Goal: Information Seeking & Learning: Learn about a topic

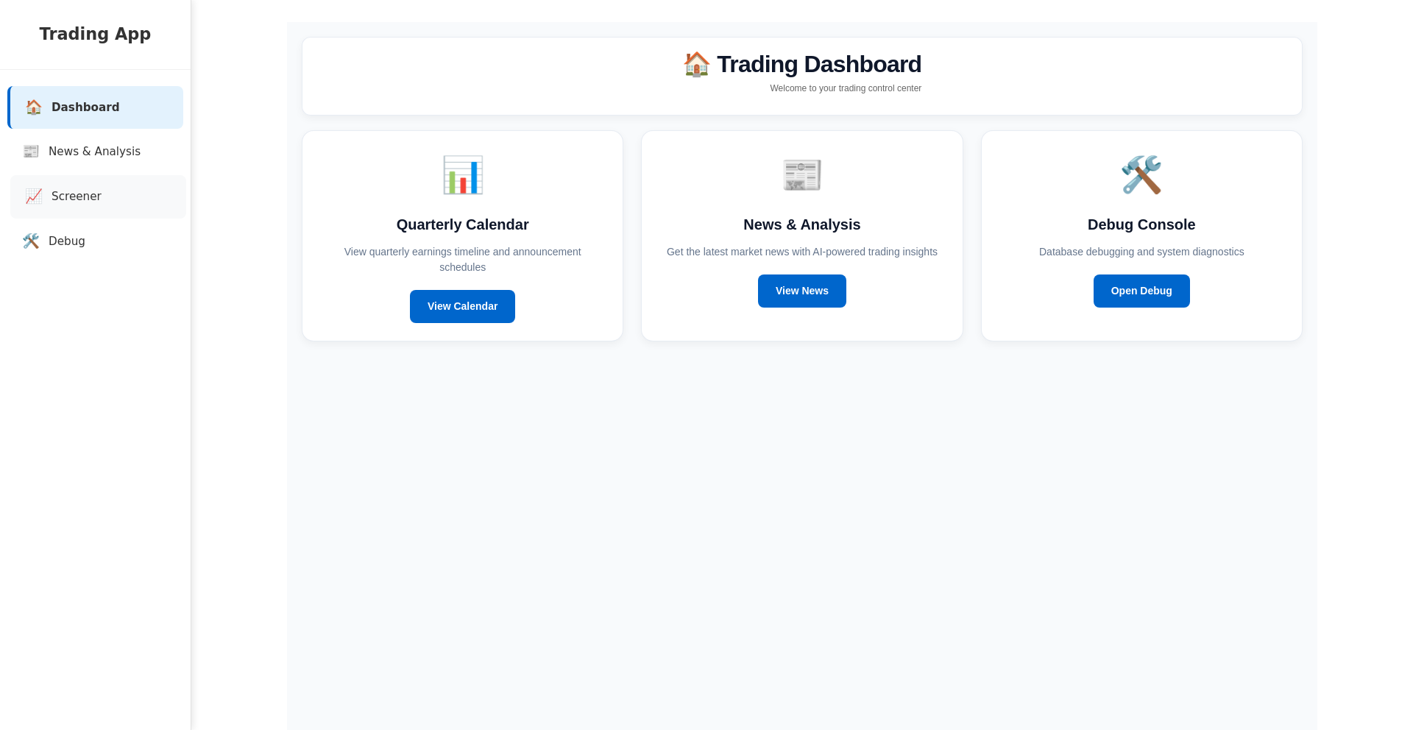
click at [82, 204] on span "Screener" at bounding box center [76, 196] width 50 height 17
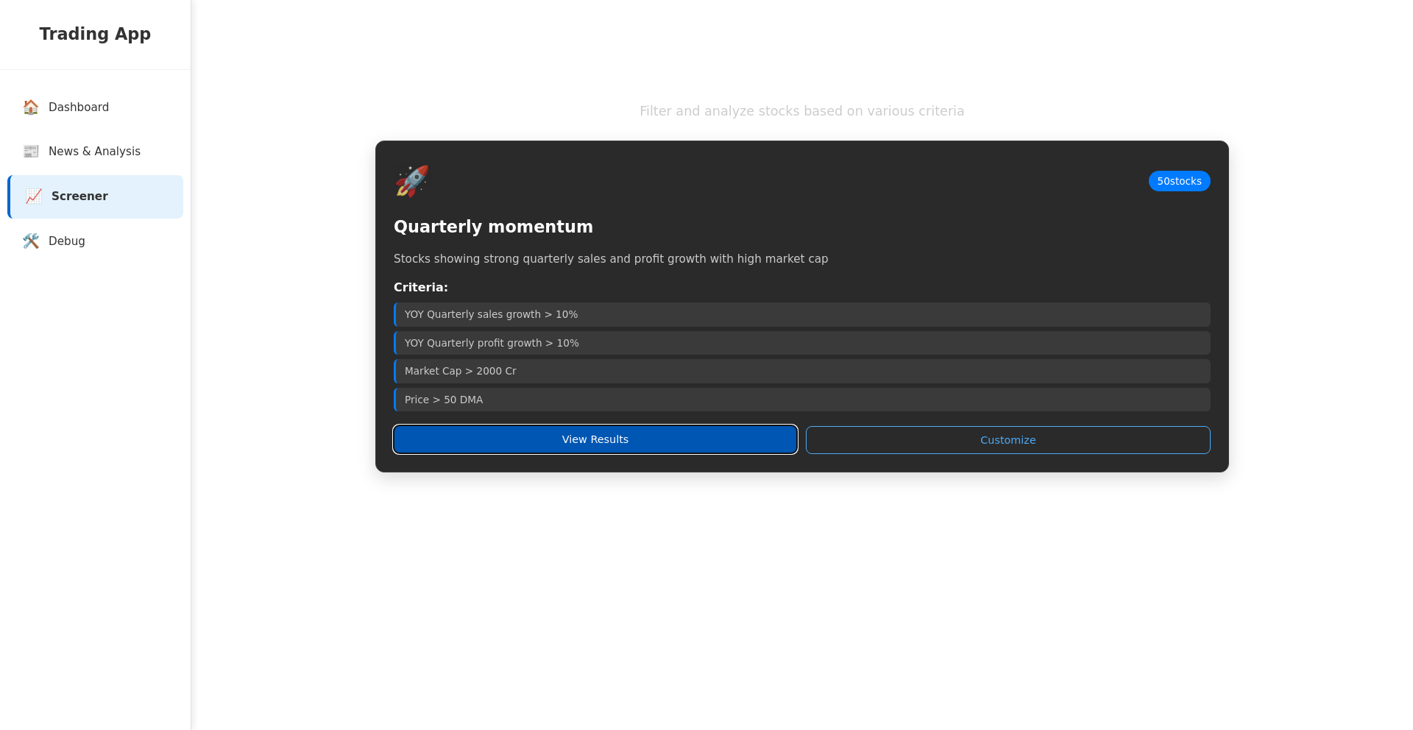
click at [603, 444] on button "View Results" at bounding box center [595, 439] width 403 height 28
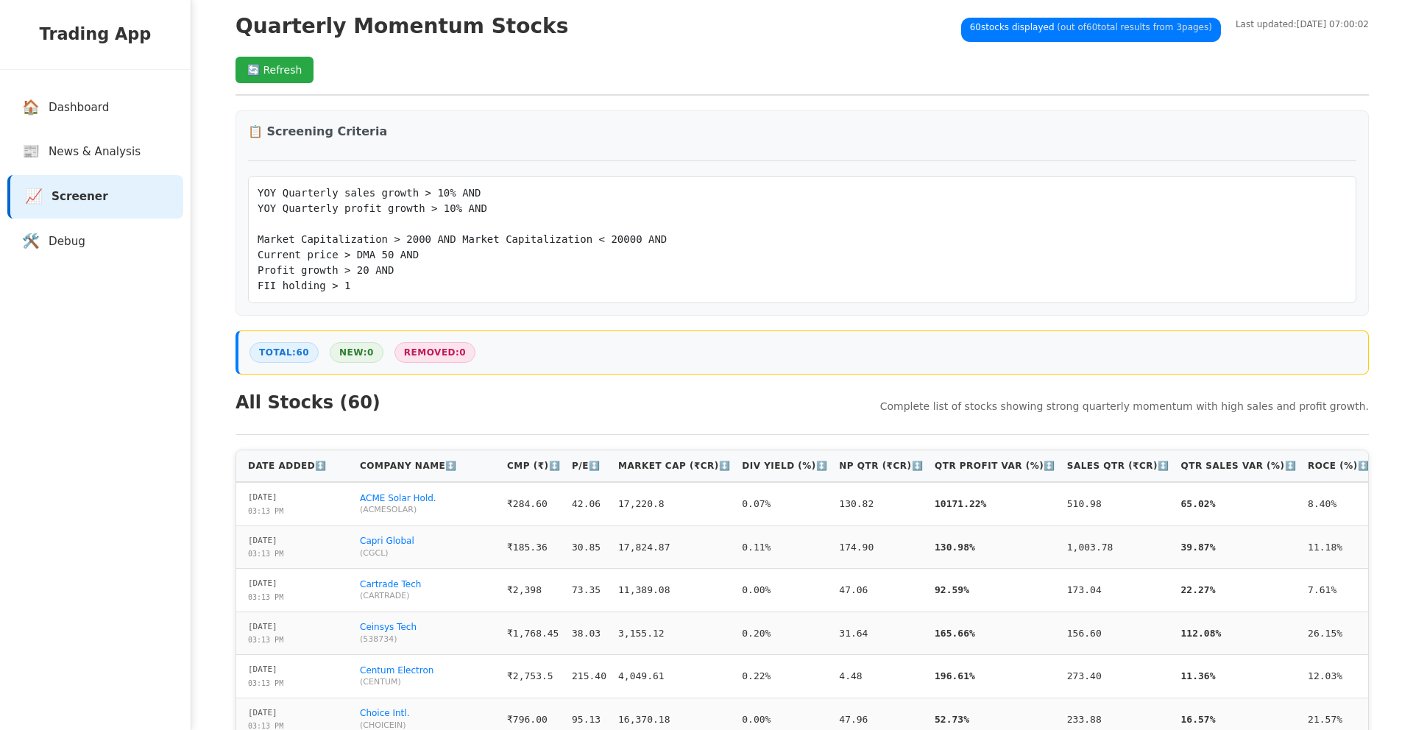
scroll to position [71, 0]
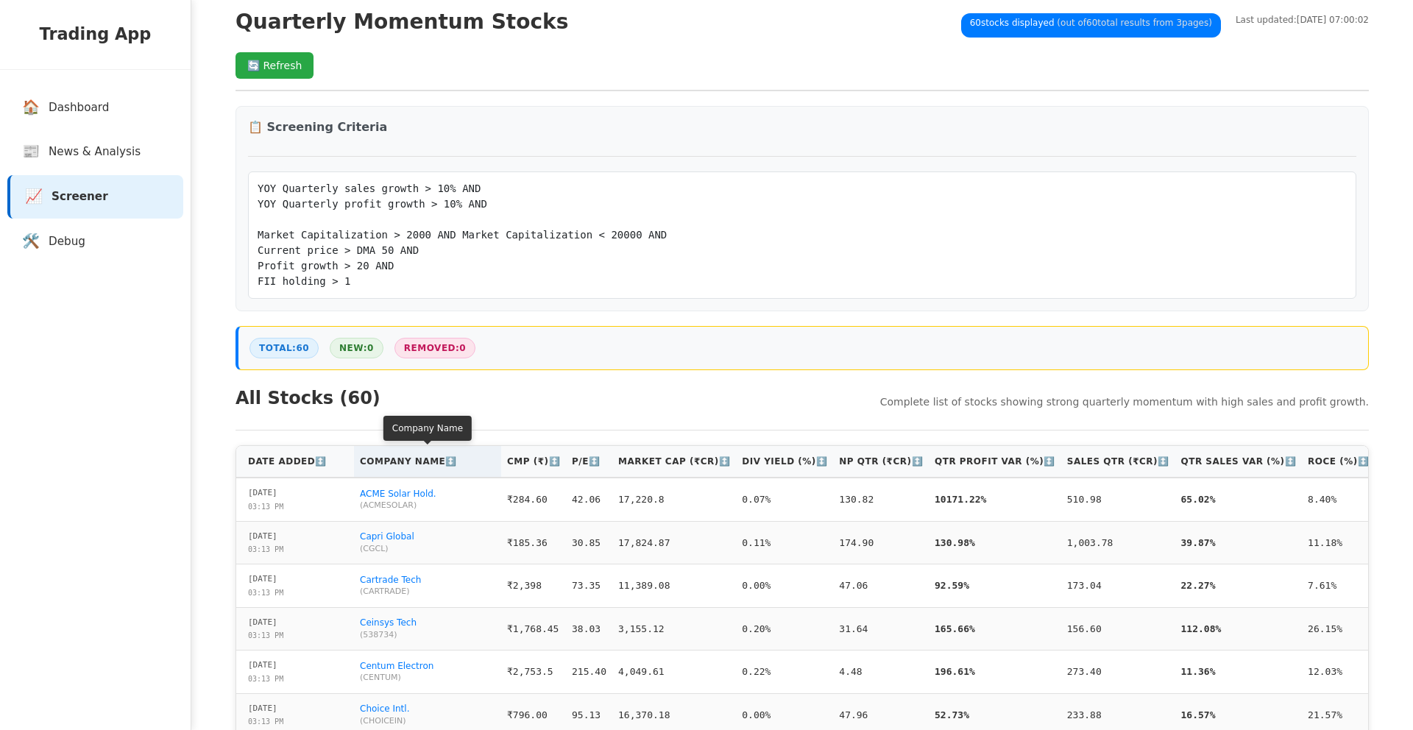
click at [366, 452] on th "Company Name ↕️" at bounding box center [427, 462] width 147 height 32
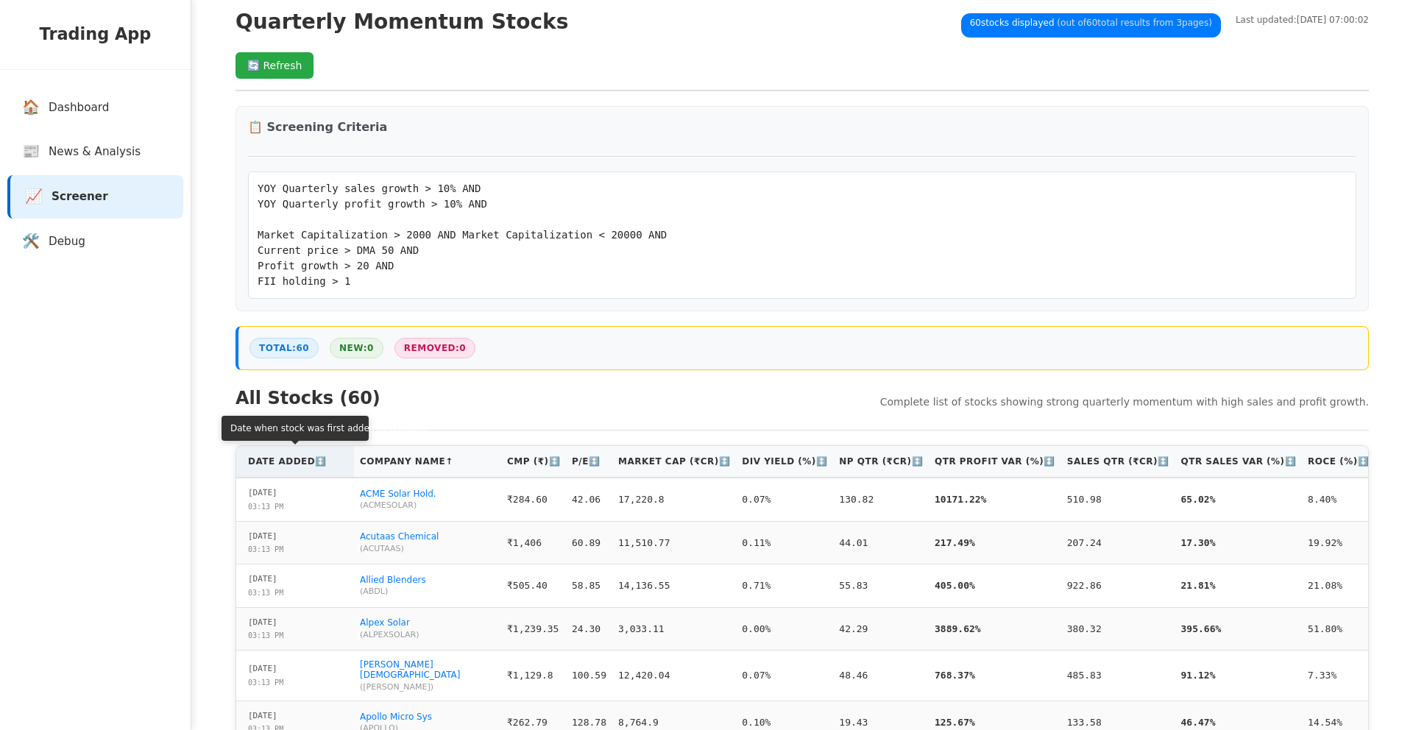
click at [311, 454] on th "Date Added ↕️" at bounding box center [295, 462] width 118 height 32
click at [311, 454] on th "Date Added ↑" at bounding box center [295, 462] width 118 height 32
click at [311, 455] on th "Date Added ↓" at bounding box center [295, 462] width 118 height 32
click at [88, 234] on link "🛠️ Debug" at bounding box center [98, 241] width 176 height 43
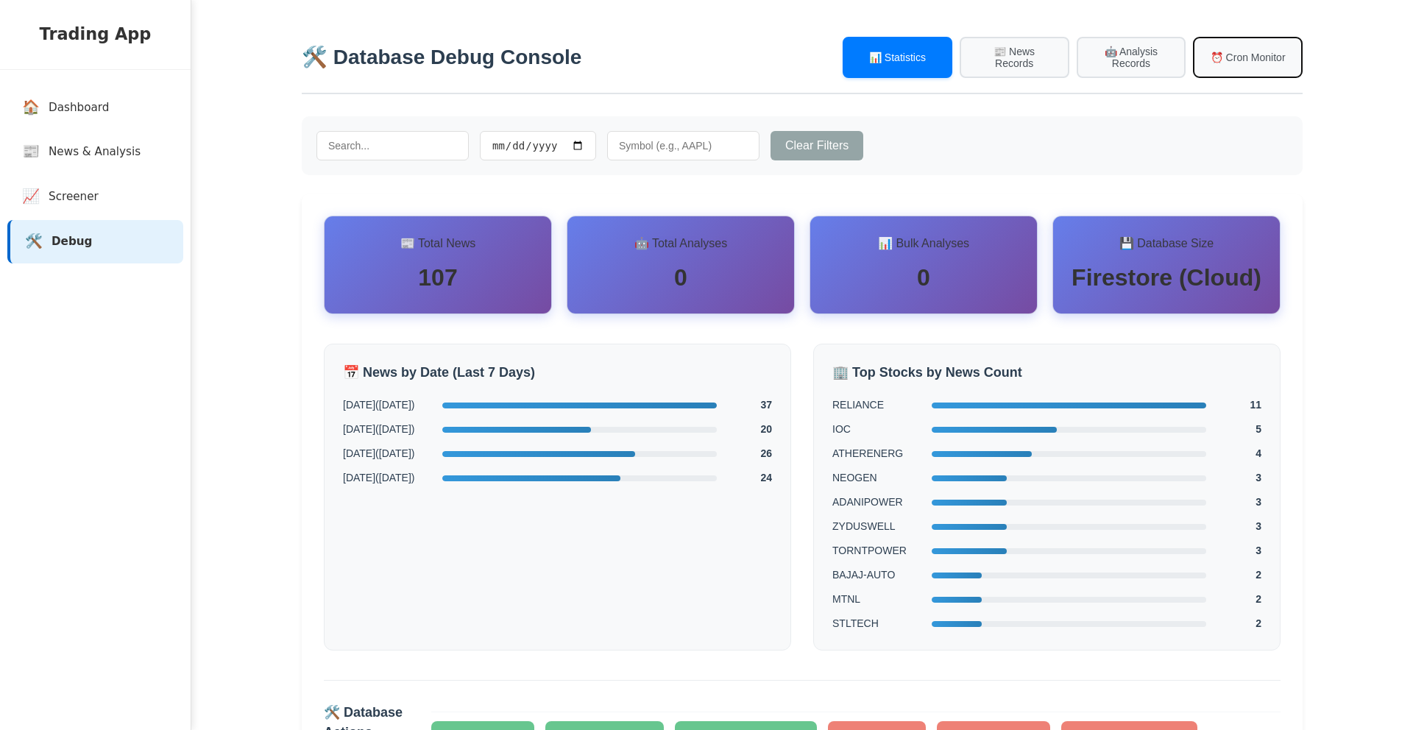
drag, startPoint x: 1254, startPoint y: 50, endPoint x: 1019, endPoint y: 116, distance: 243.7
click at [1254, 50] on button "⏰ Cron Monitor" at bounding box center [1248, 57] width 110 height 41
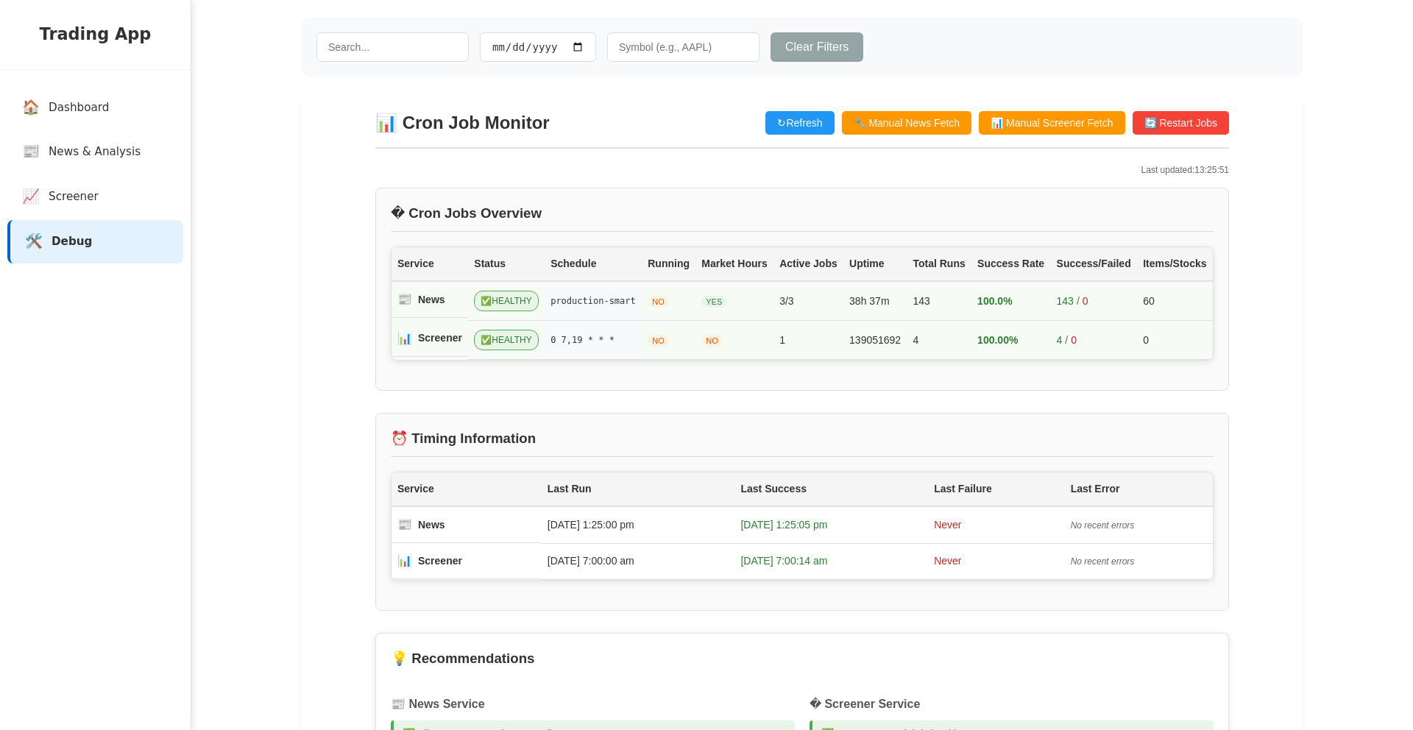
scroll to position [74, 0]
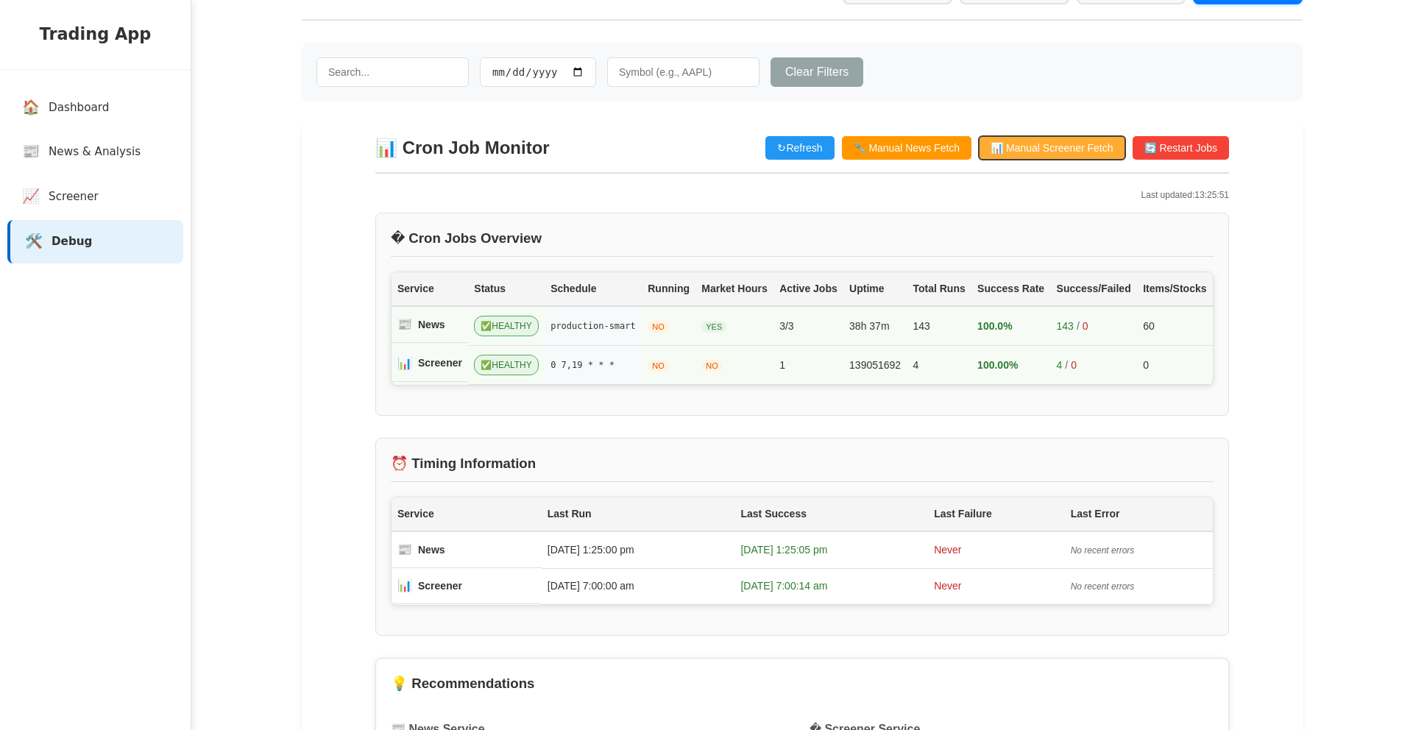
click at [1055, 160] on button "📊 Manual Screener Fetch" at bounding box center [1051, 148] width 146 height 24
click at [663, 232] on h3 "� Cron Jobs Overview" at bounding box center [802, 242] width 823 height 29
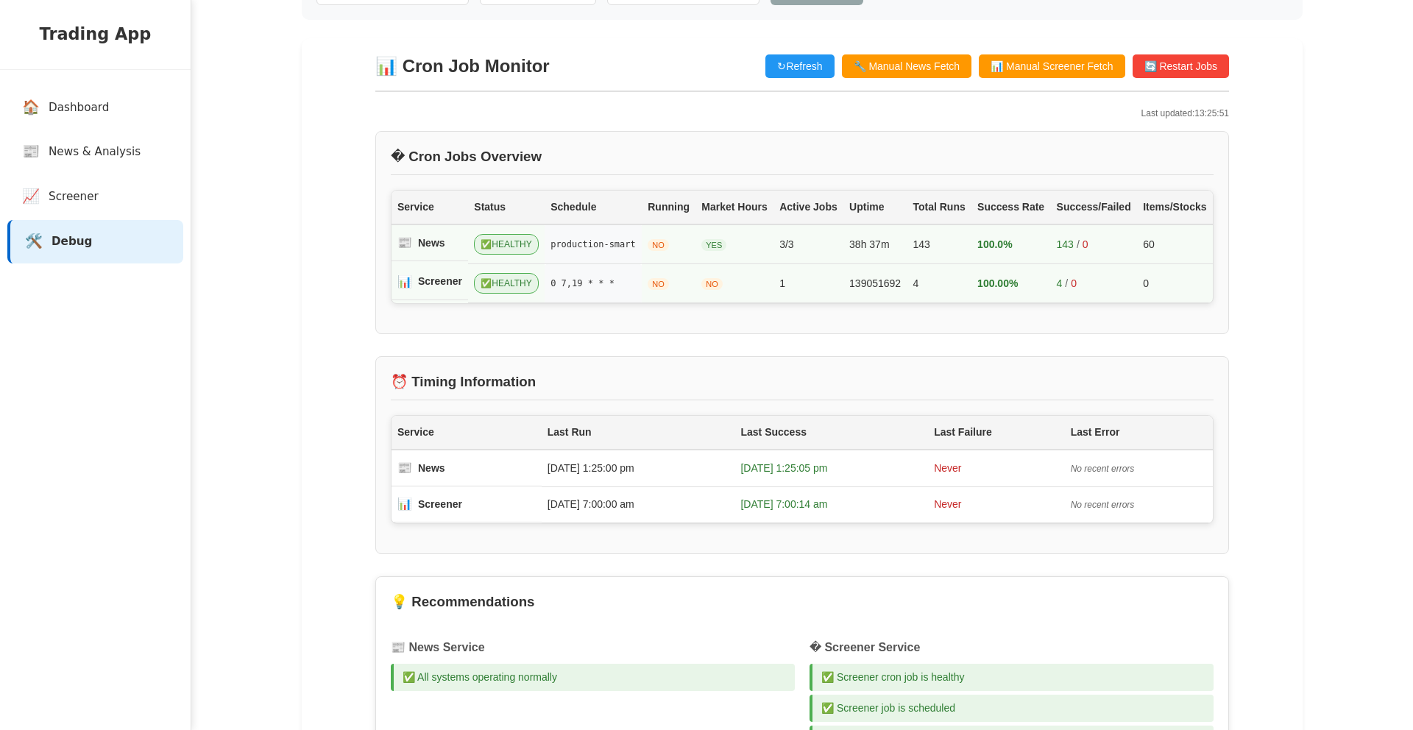
scroll to position [120, 0]
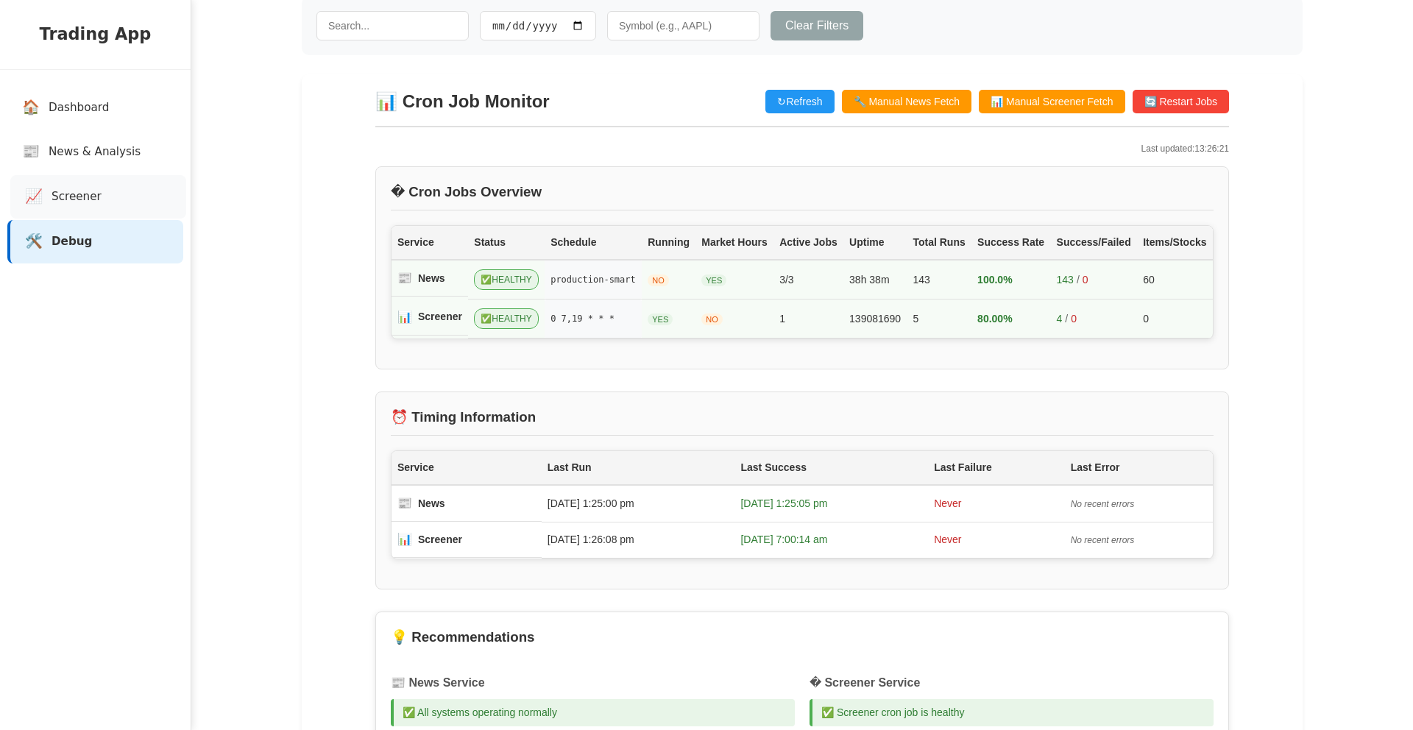
click at [76, 188] on span "Screener" at bounding box center [76, 196] width 50 height 17
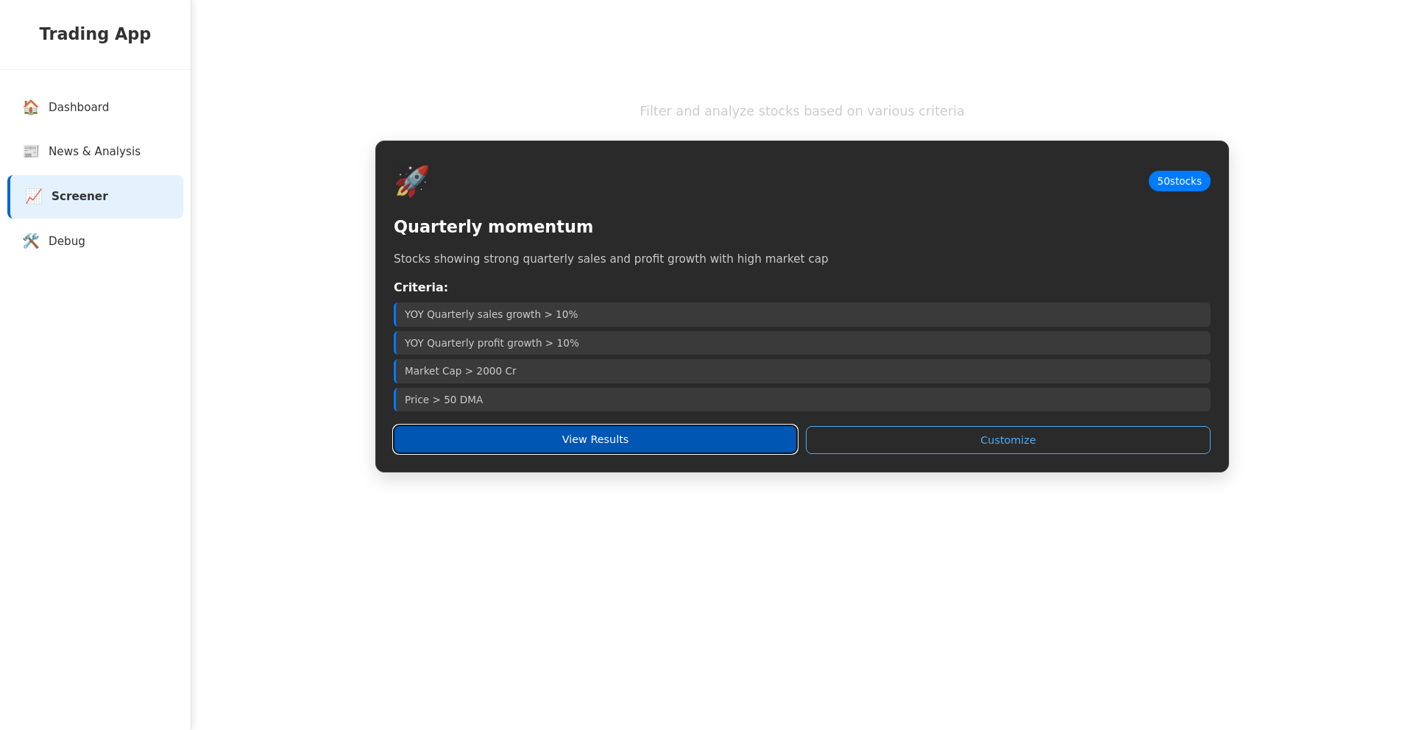
click at [555, 430] on button "View Results" at bounding box center [595, 439] width 403 height 28
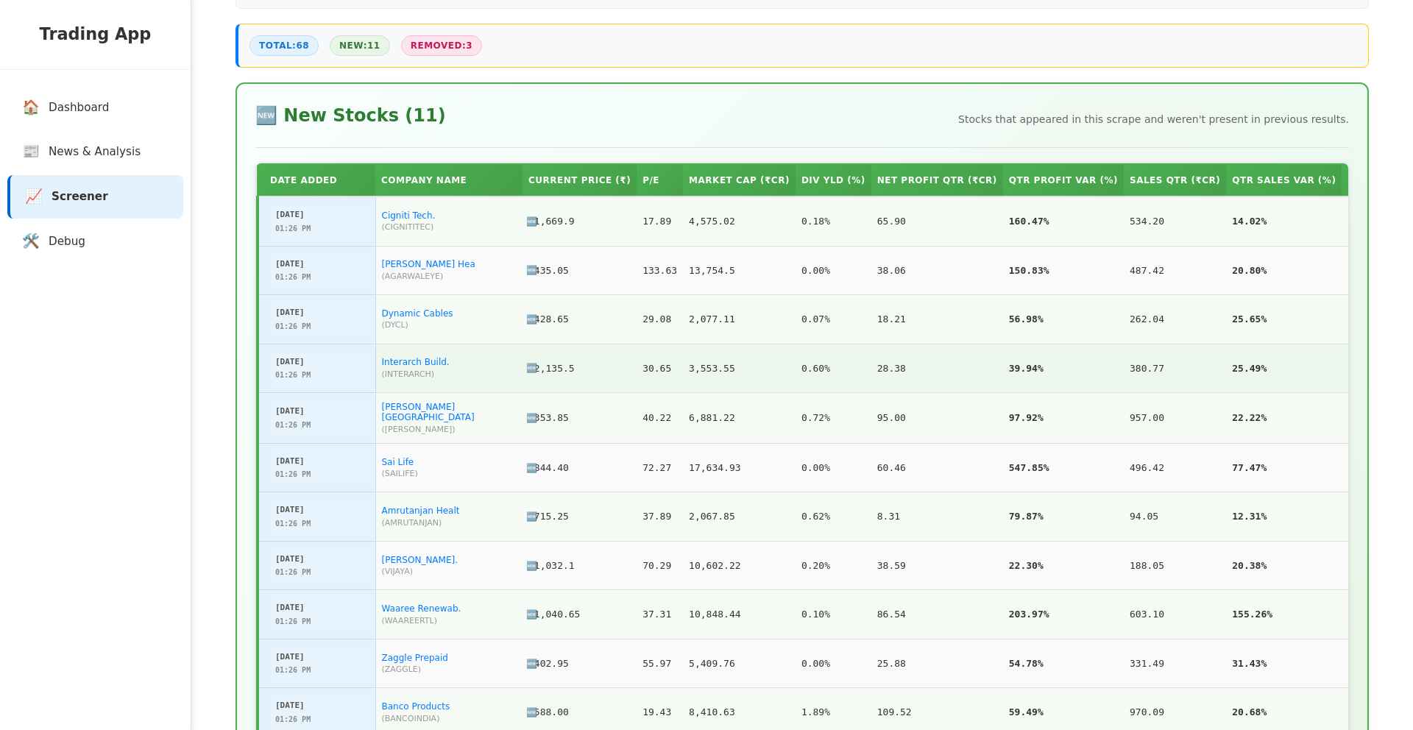
scroll to position [372, 0]
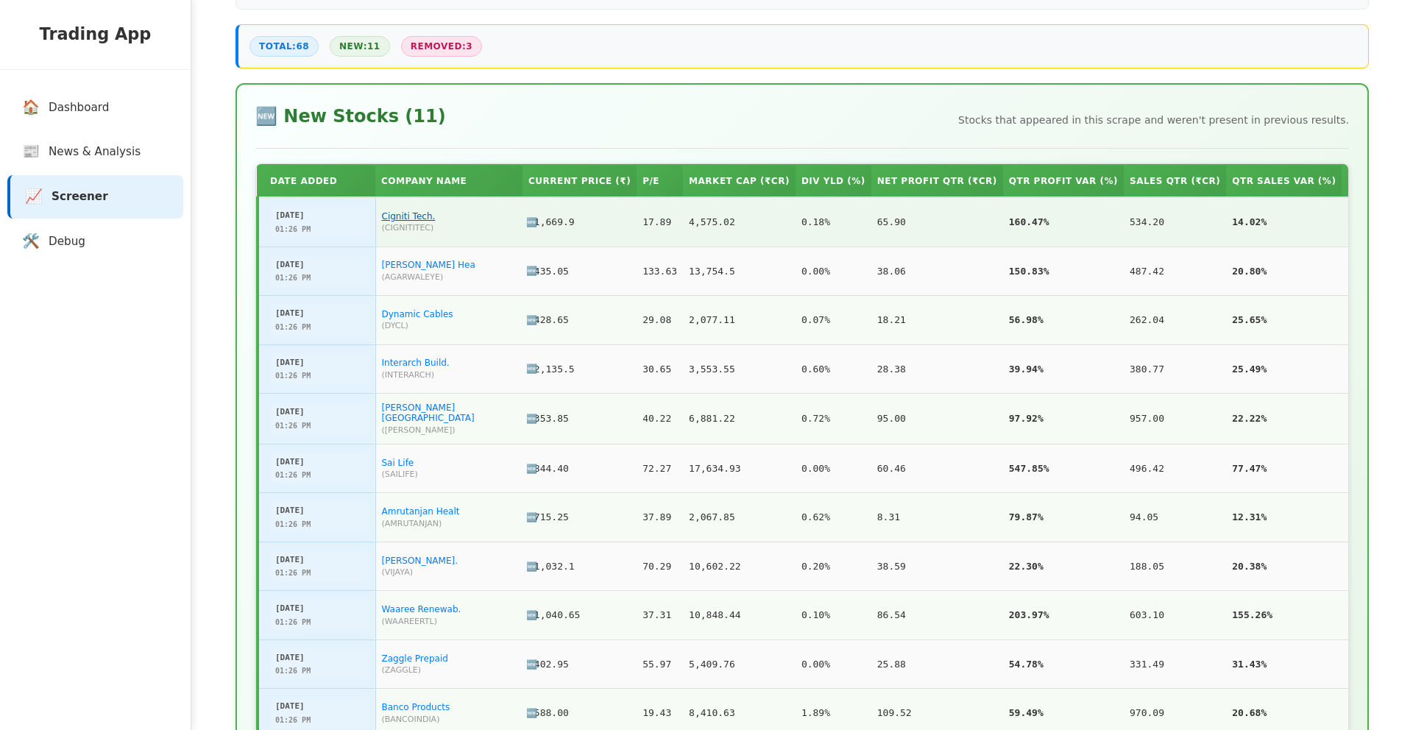
click at [414, 216] on link "Cigniti Tech." at bounding box center [409, 216] width 54 height 10
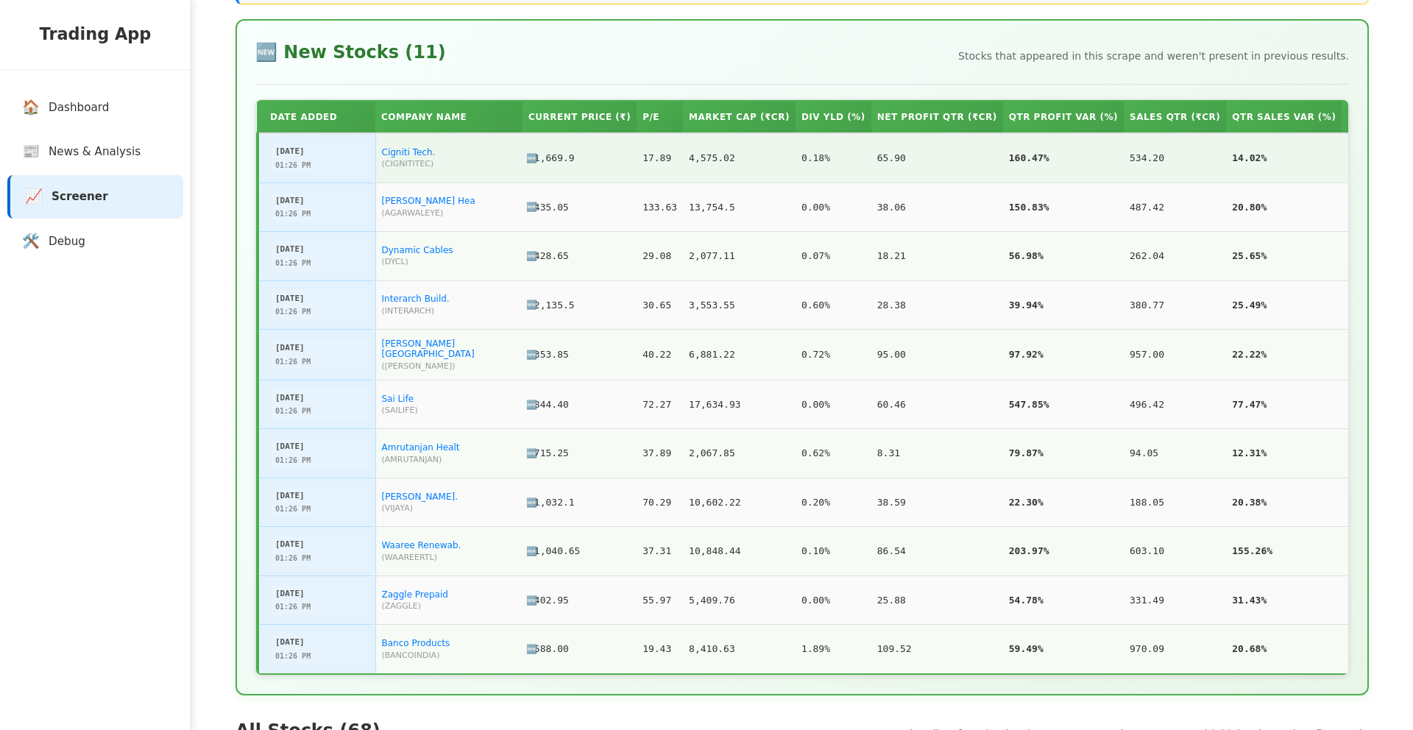
scroll to position [436, 0]
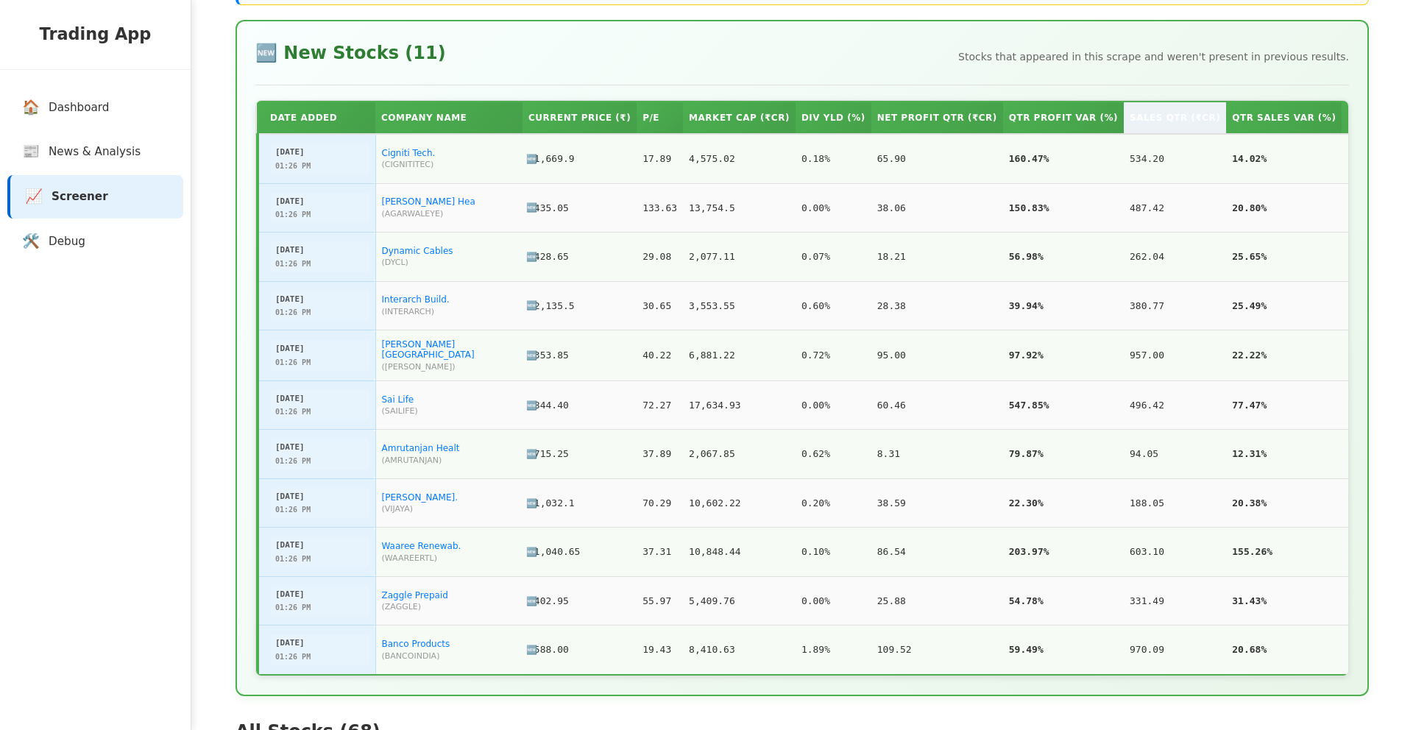
click at [1154, 111] on th "Sales Qtr (₹Cr)" at bounding box center [1174, 118] width 102 height 32
click at [1143, 113] on th "Sales Qtr (₹Cr)" at bounding box center [1174, 118] width 102 height 32
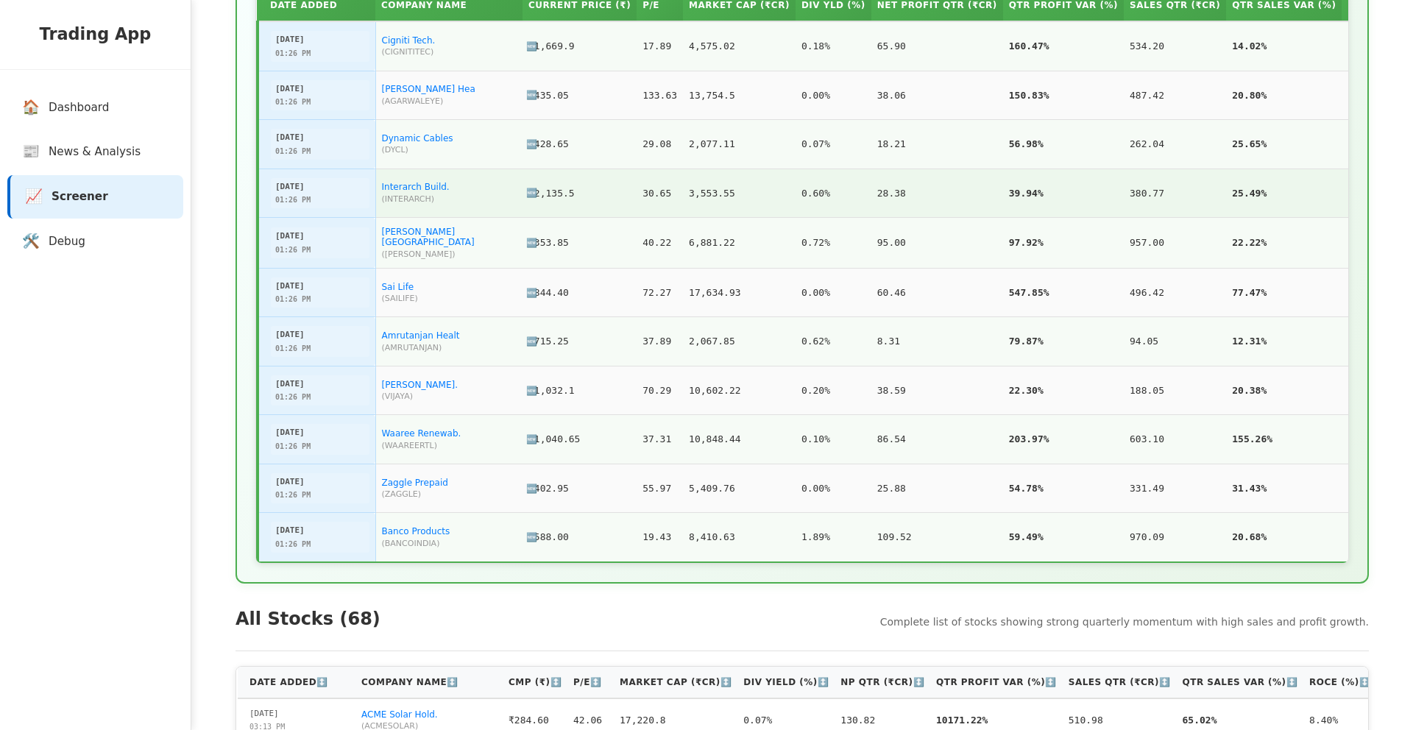
scroll to position [837, 0]
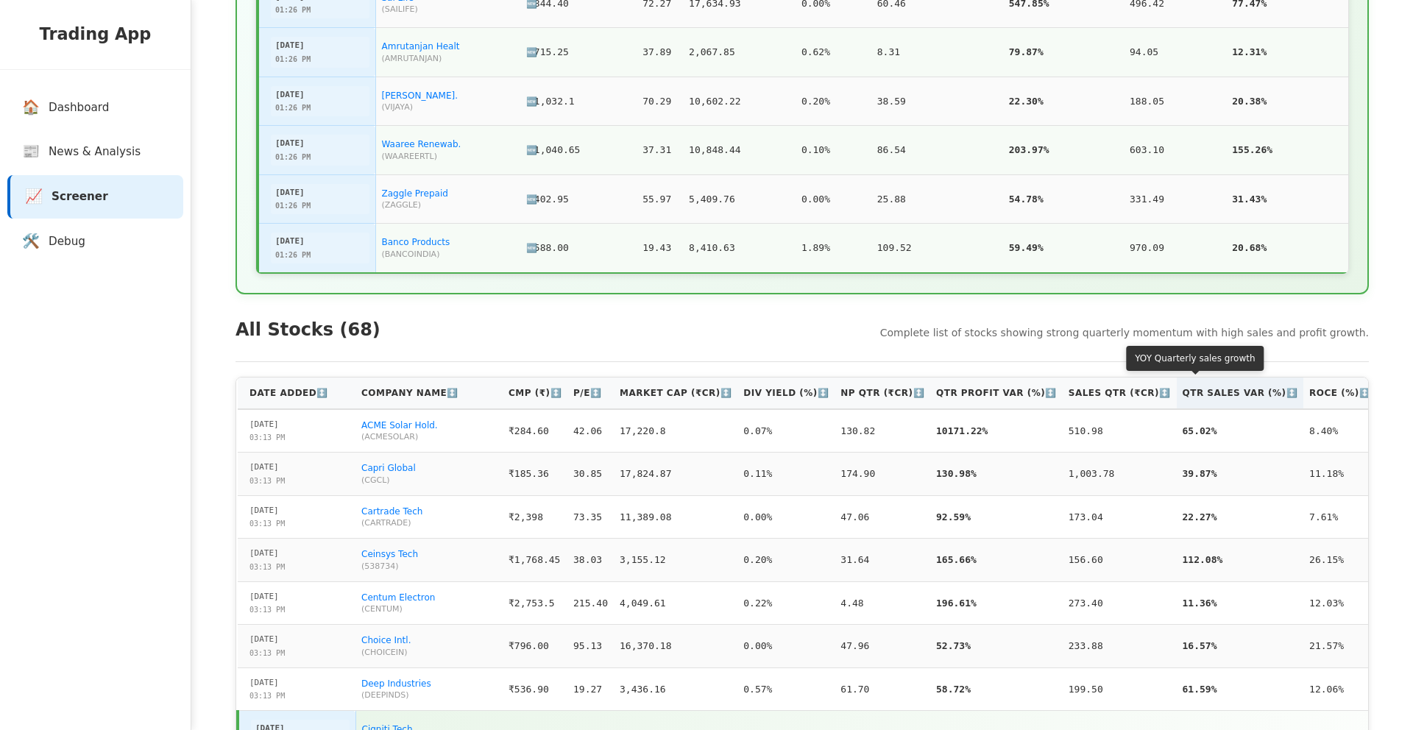
click at [1176, 403] on th "Qtr Sales Var (%) ↕️" at bounding box center [1239, 393] width 127 height 32
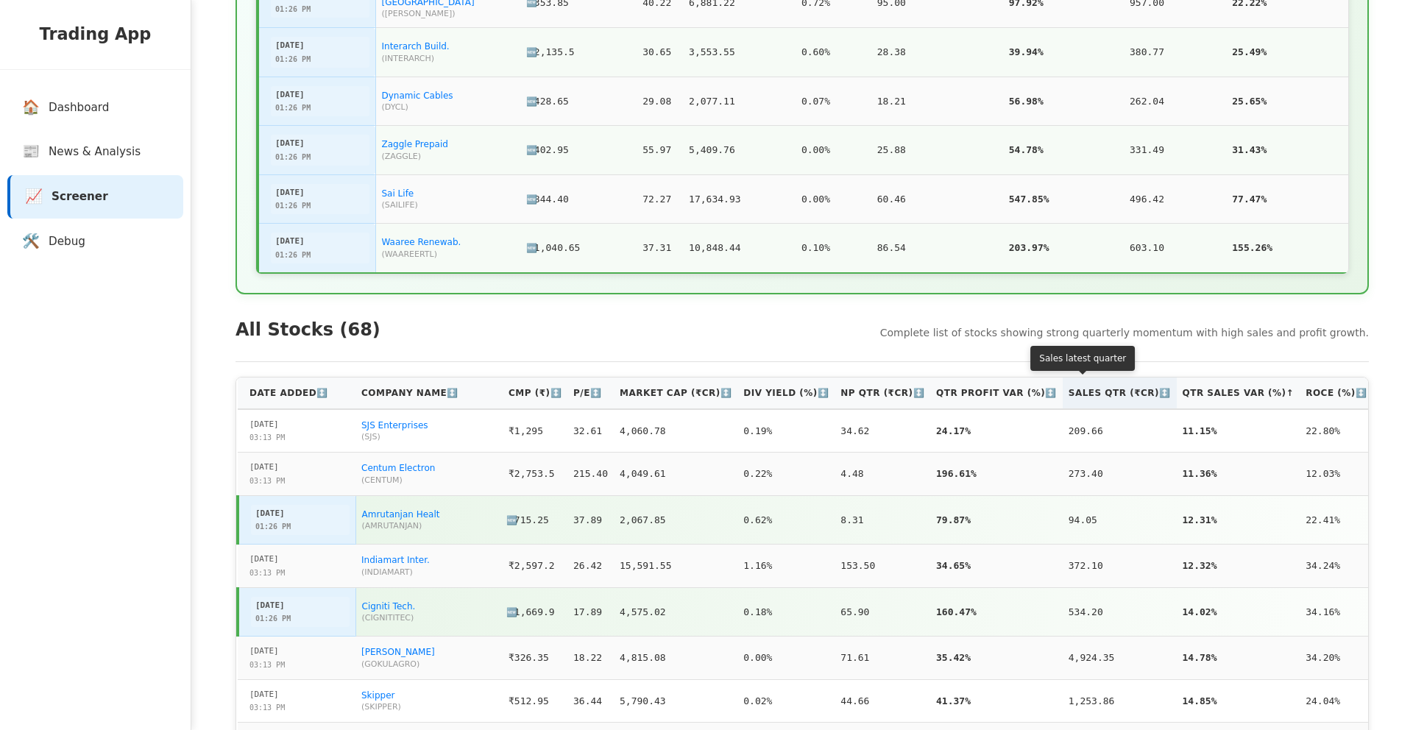
click at [1062, 391] on th "Sales Qtr (₹Cr) ↕️" at bounding box center [1119, 393] width 114 height 32
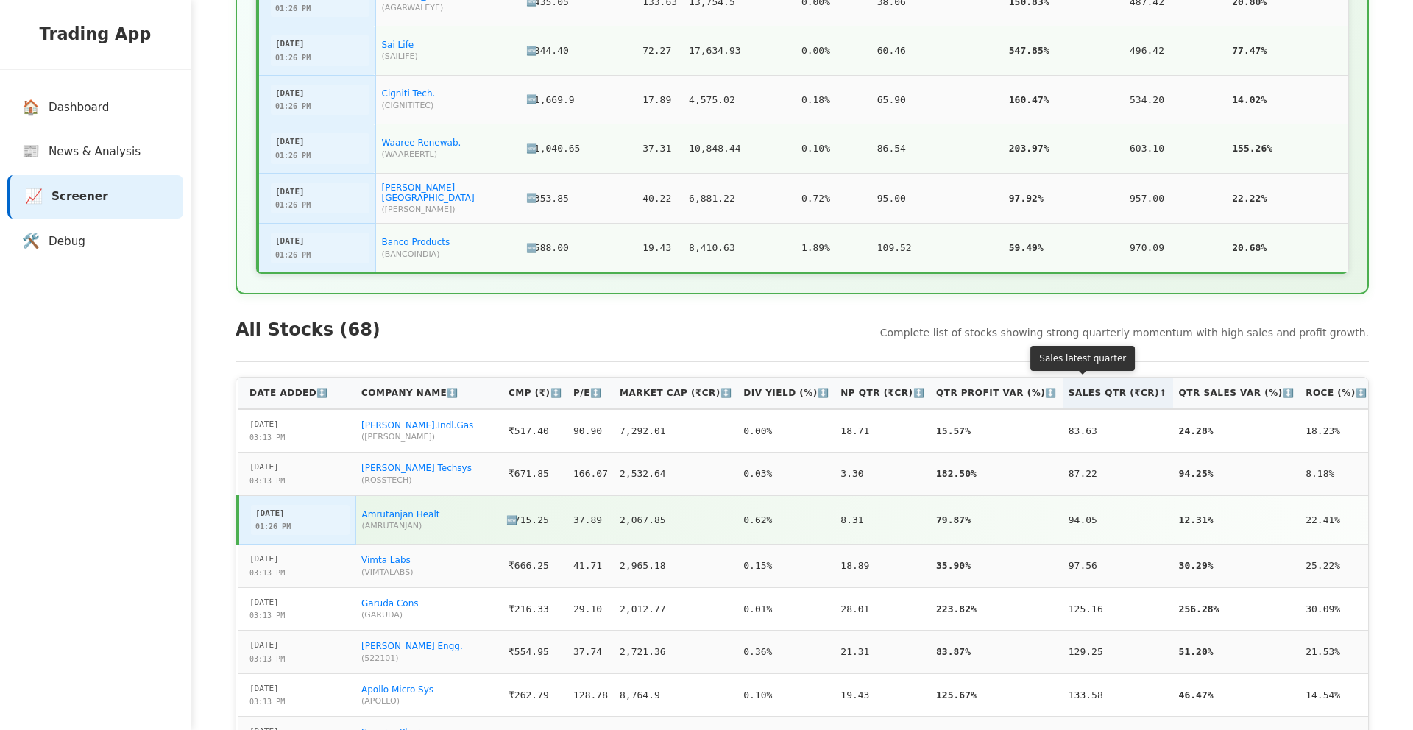
click at [1062, 391] on th "Sales Qtr (₹Cr) ↑" at bounding box center [1117, 393] width 110 height 32
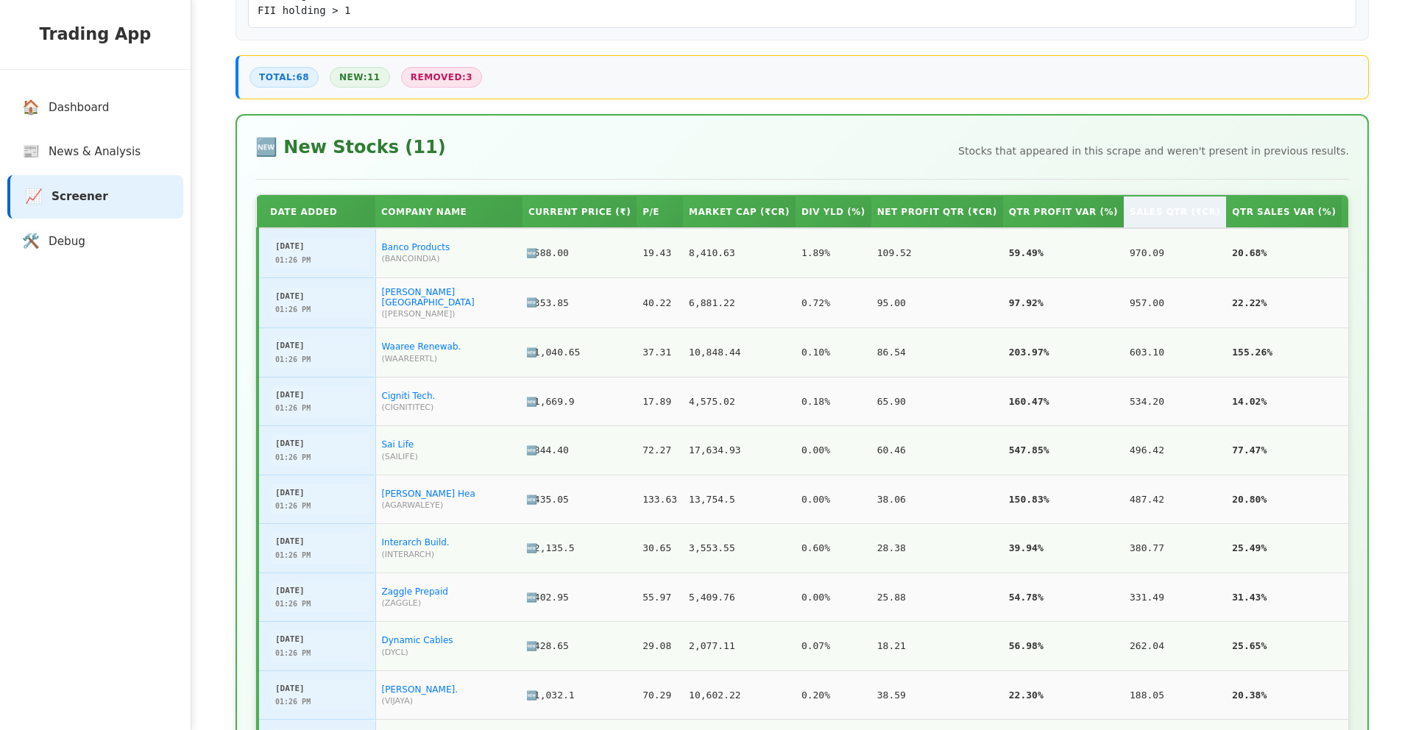
scroll to position [344, 0]
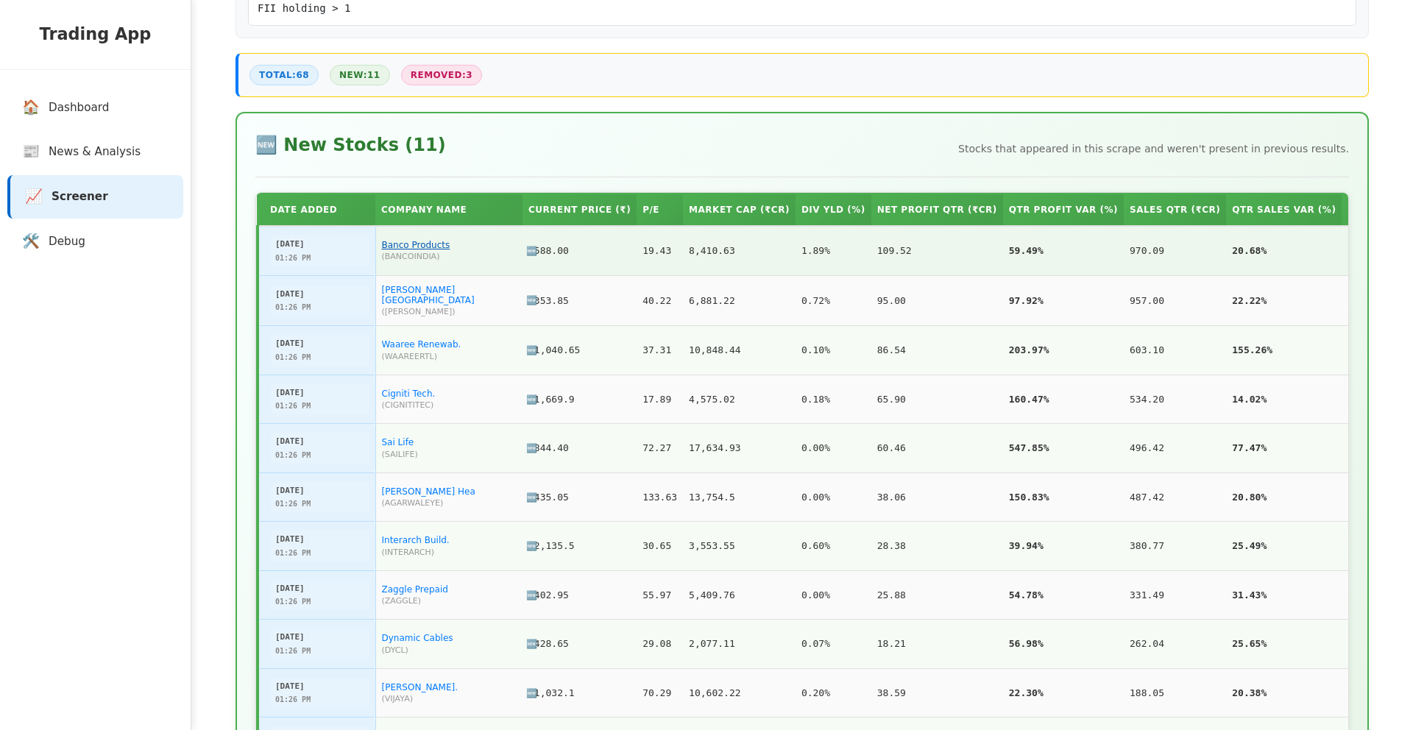
click at [401, 249] on link "Banco Products" at bounding box center [416, 245] width 68 height 10
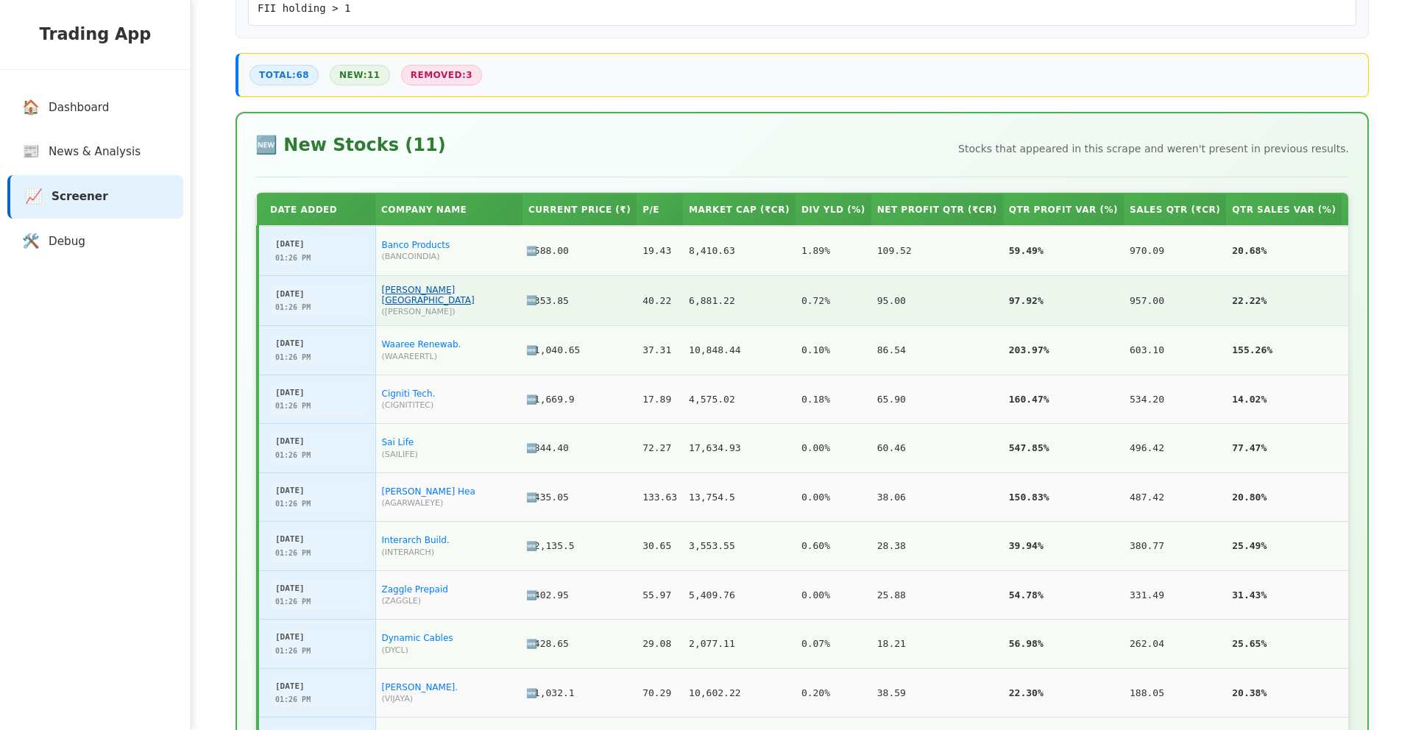
click at [407, 300] on link "[PERSON_NAME] [GEOGRAPHIC_DATA]" at bounding box center [428, 295] width 93 height 21
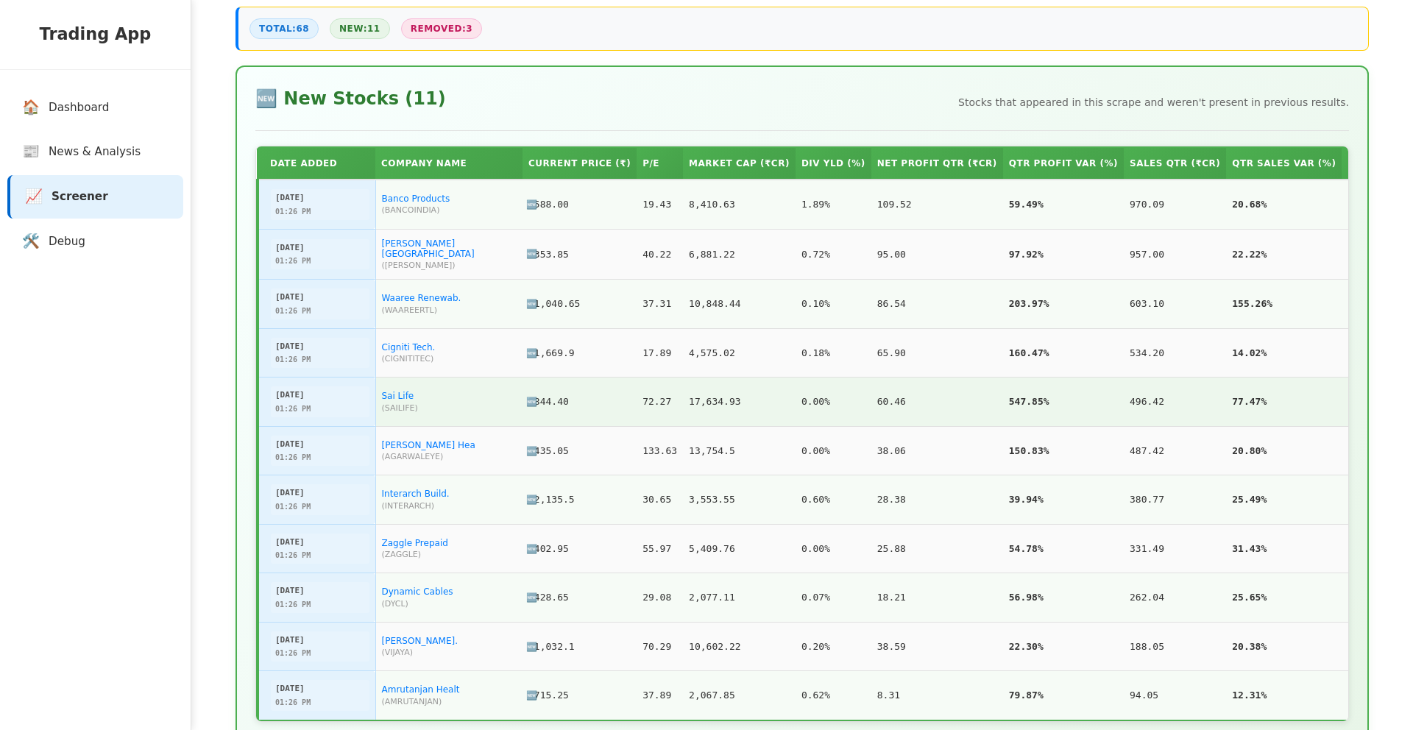
scroll to position [402, 0]
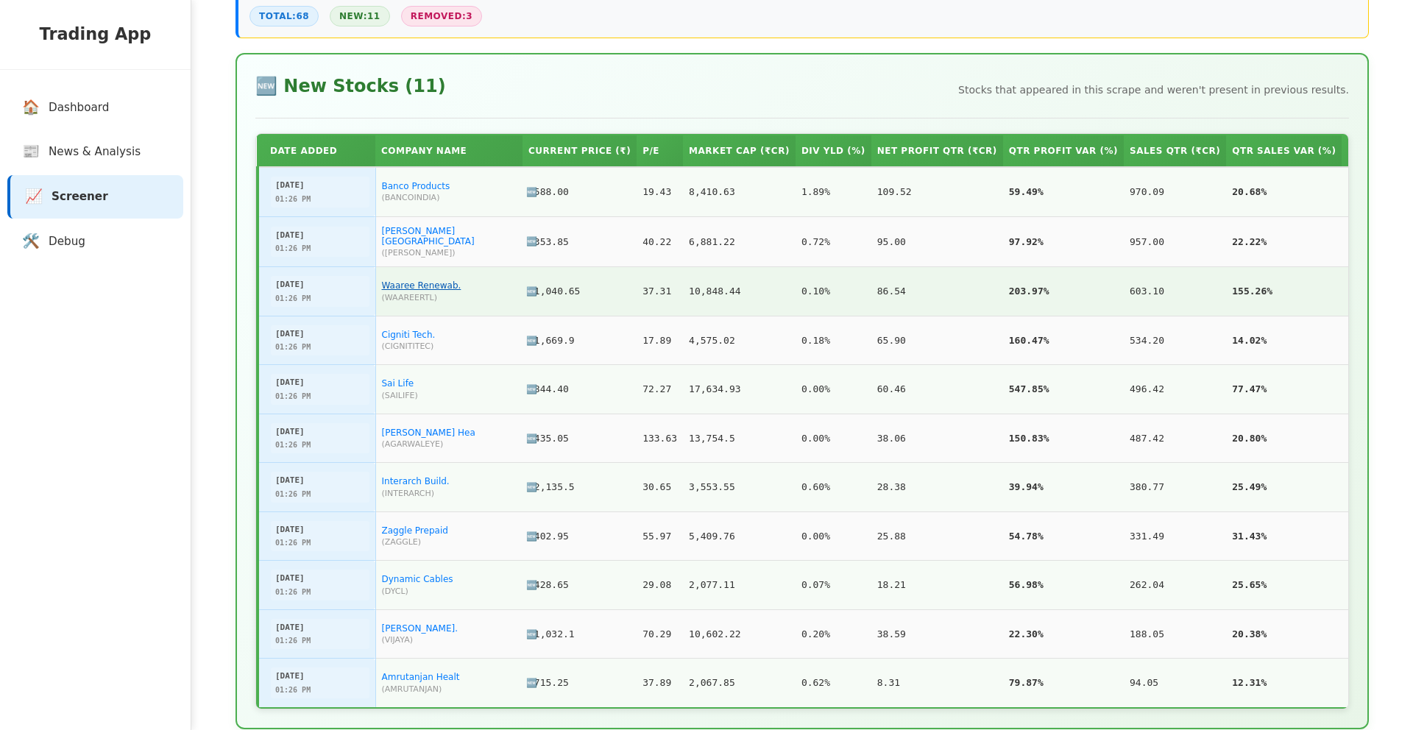
click at [444, 289] on link "Waaree Renewab." at bounding box center [421, 285] width 79 height 10
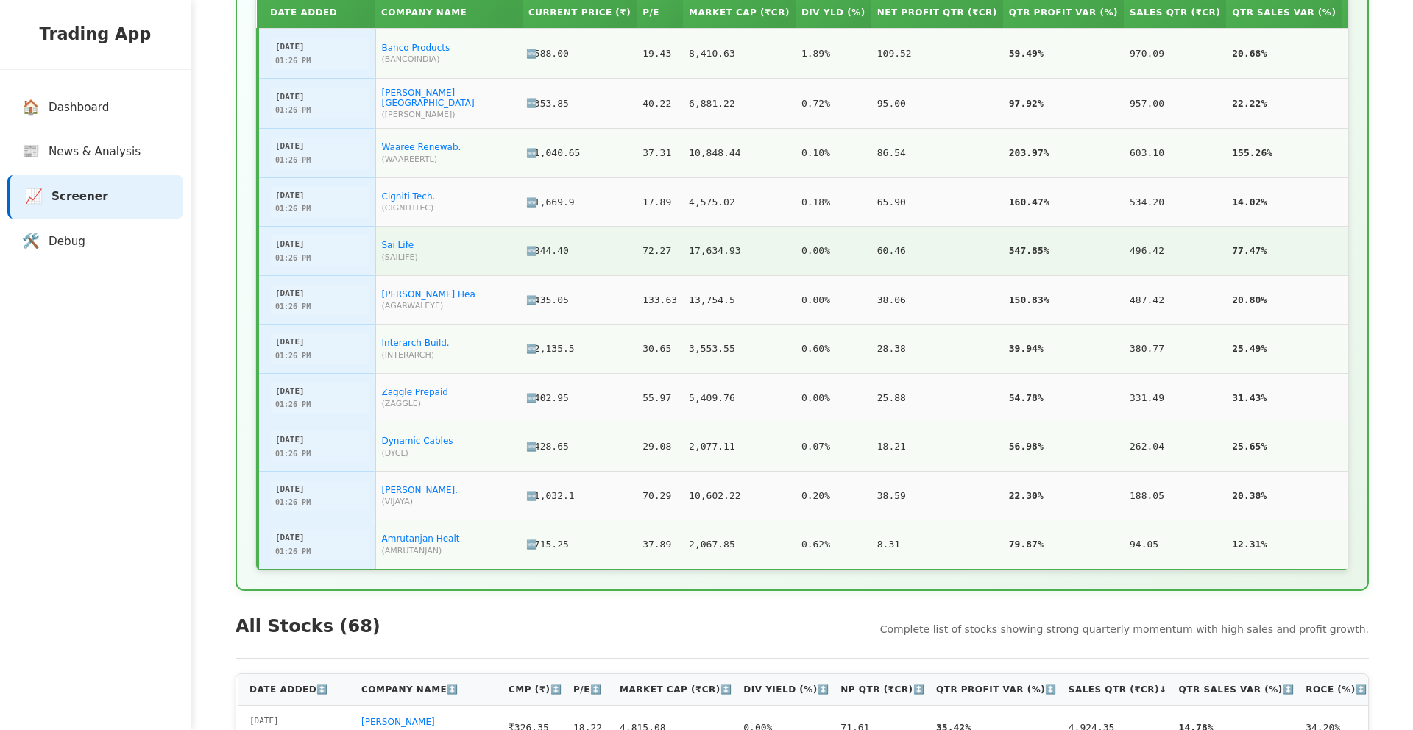
scroll to position [542, 0]
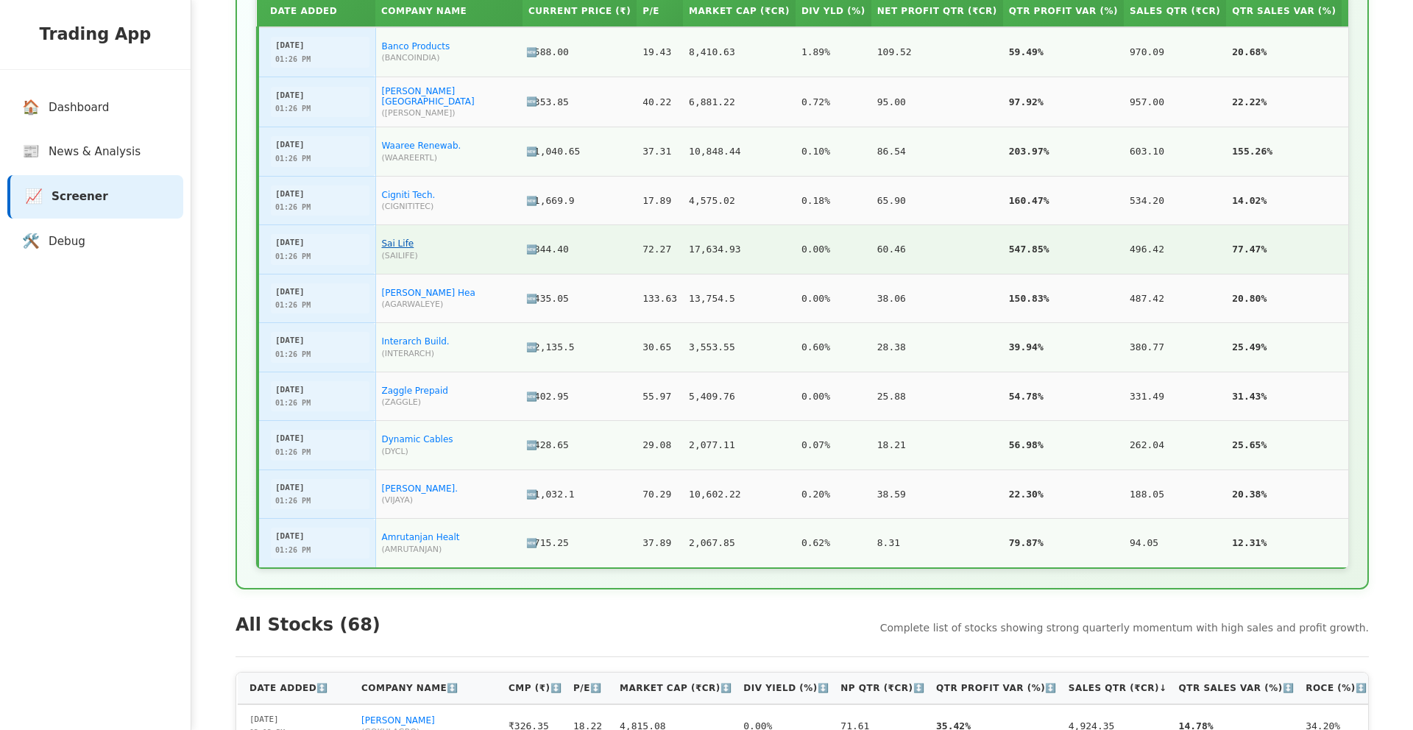
click at [402, 244] on link "Sai Life" at bounding box center [398, 243] width 32 height 10
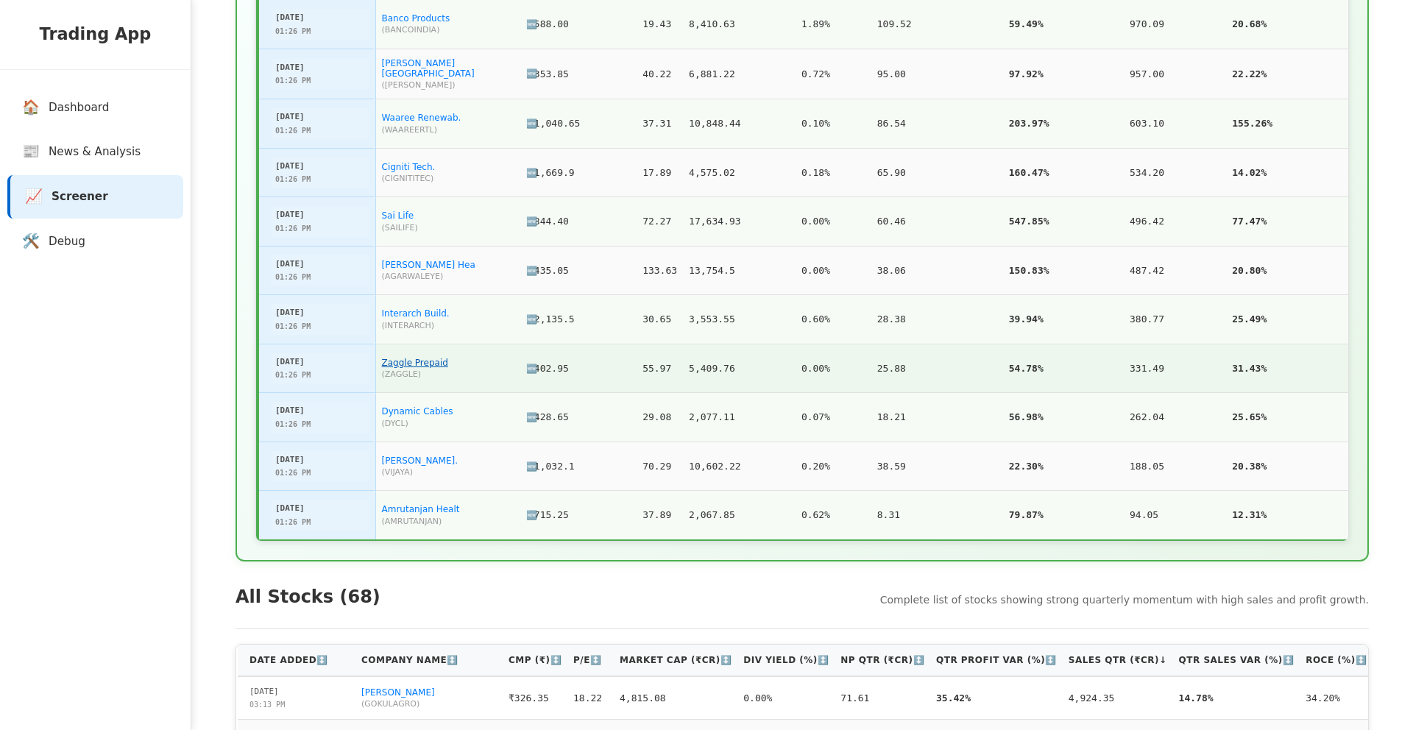
click at [411, 360] on link "Zaggle Prepaid" at bounding box center [415, 363] width 66 height 10
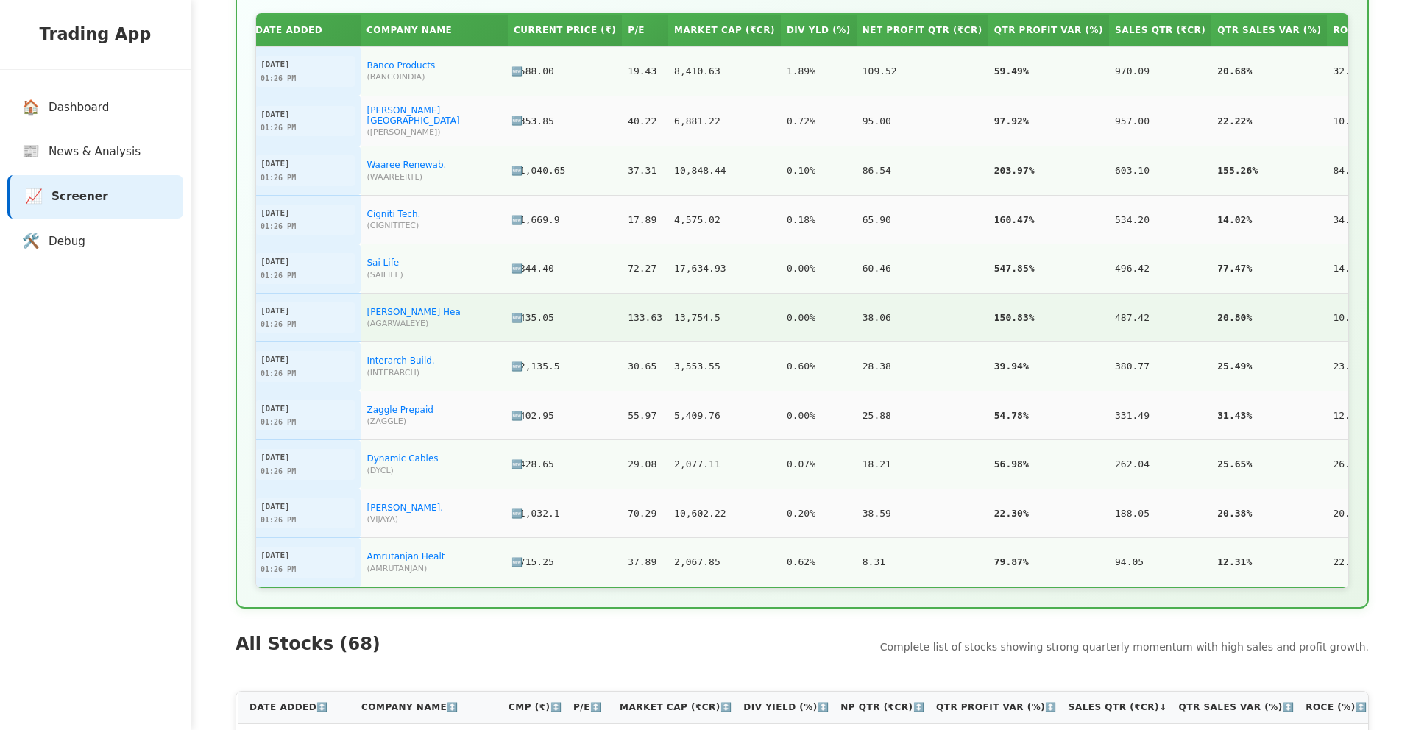
scroll to position [0, 8]
drag, startPoint x: 422, startPoint y: 324, endPoint x: 372, endPoint y: 327, distance: 50.8
click at [372, 327] on td "[PERSON_NAME] Hea ( AGARWALEYE )" at bounding box center [440, 317] width 147 height 49
click at [377, 324] on span "( AGARWALEYE )" at bounding box center [441, 324] width 135 height 10
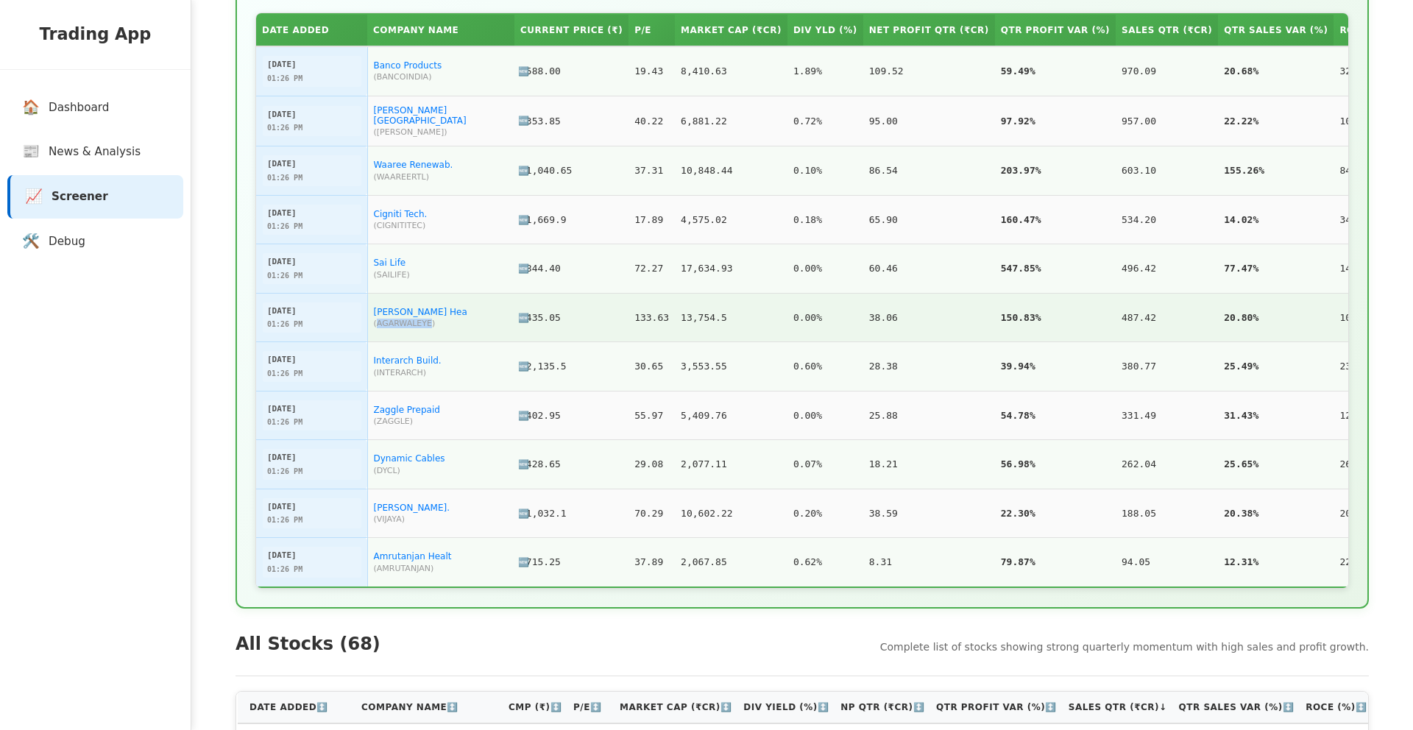
click at [377, 324] on span "( AGARWALEYE )" at bounding box center [441, 324] width 135 height 10
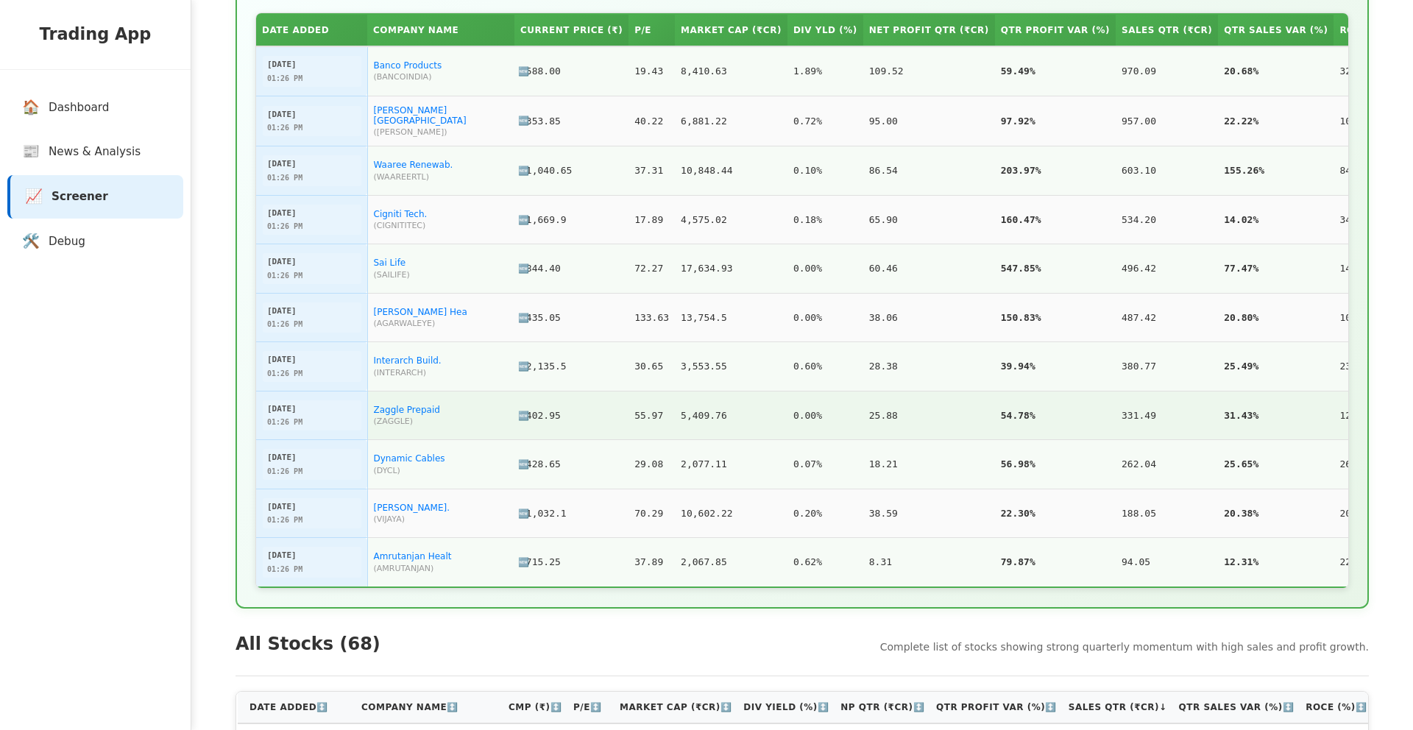
scroll to position [522, 0]
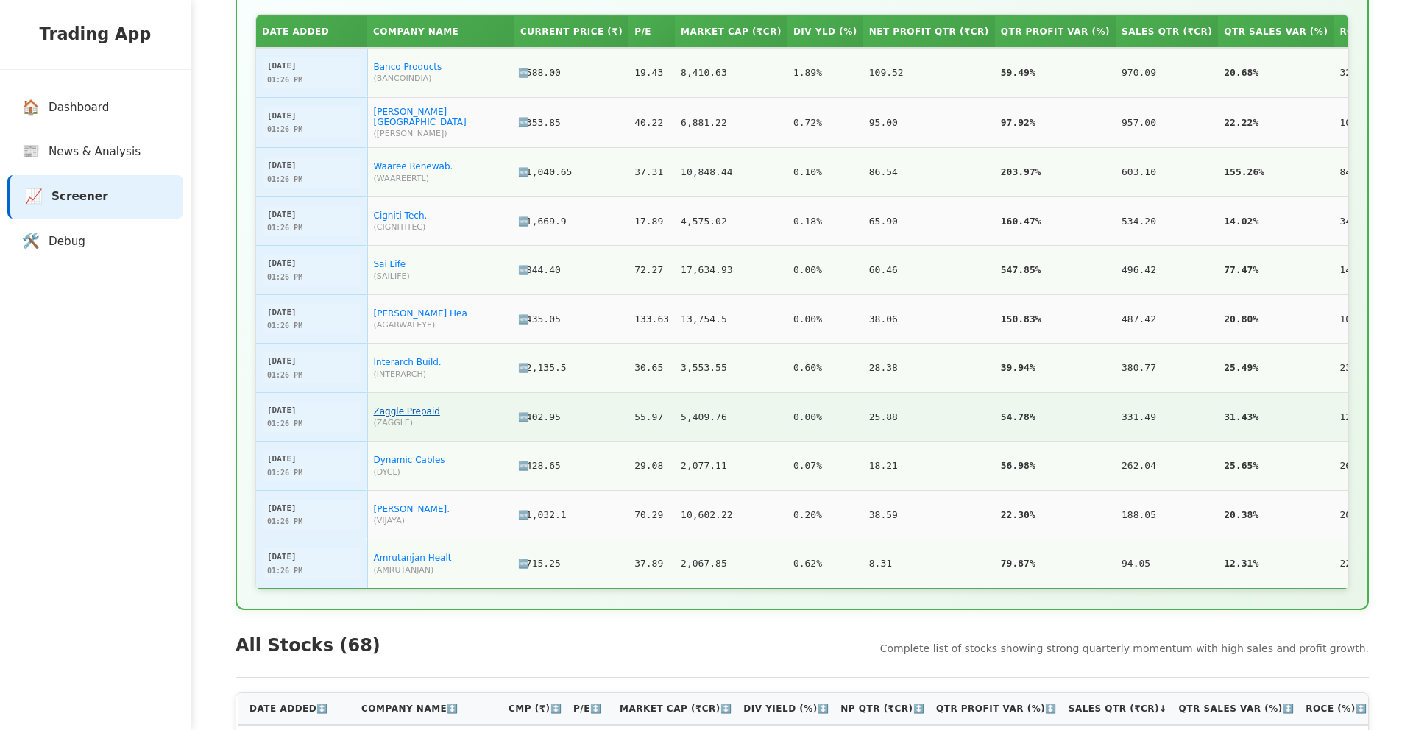
click at [406, 411] on link "Zaggle Prepaid" at bounding box center [407, 411] width 66 height 10
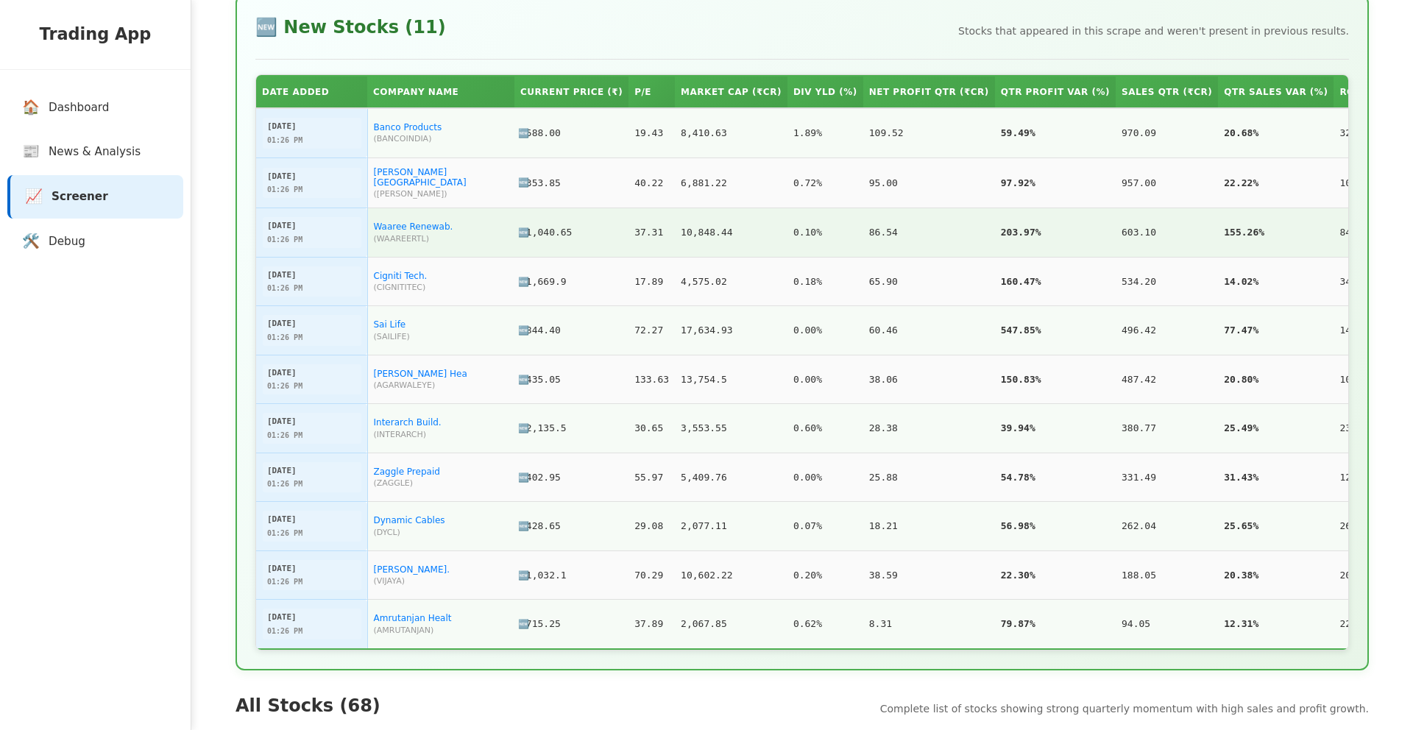
scroll to position [469, 0]
